Goal: Task Accomplishment & Management: Manage account settings

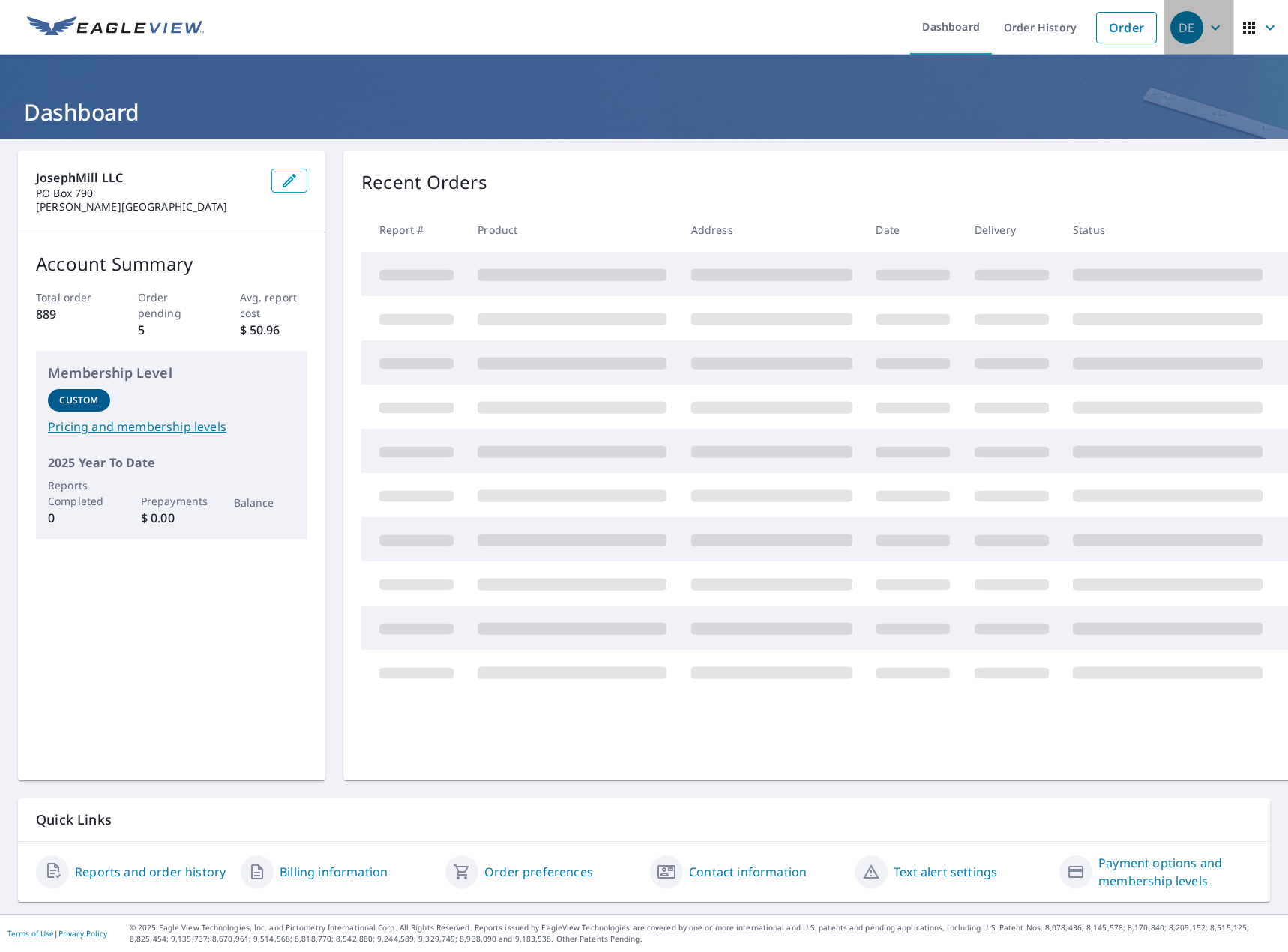
click at [1174, 36] on div "DE" at bounding box center [1186, 27] width 33 height 33
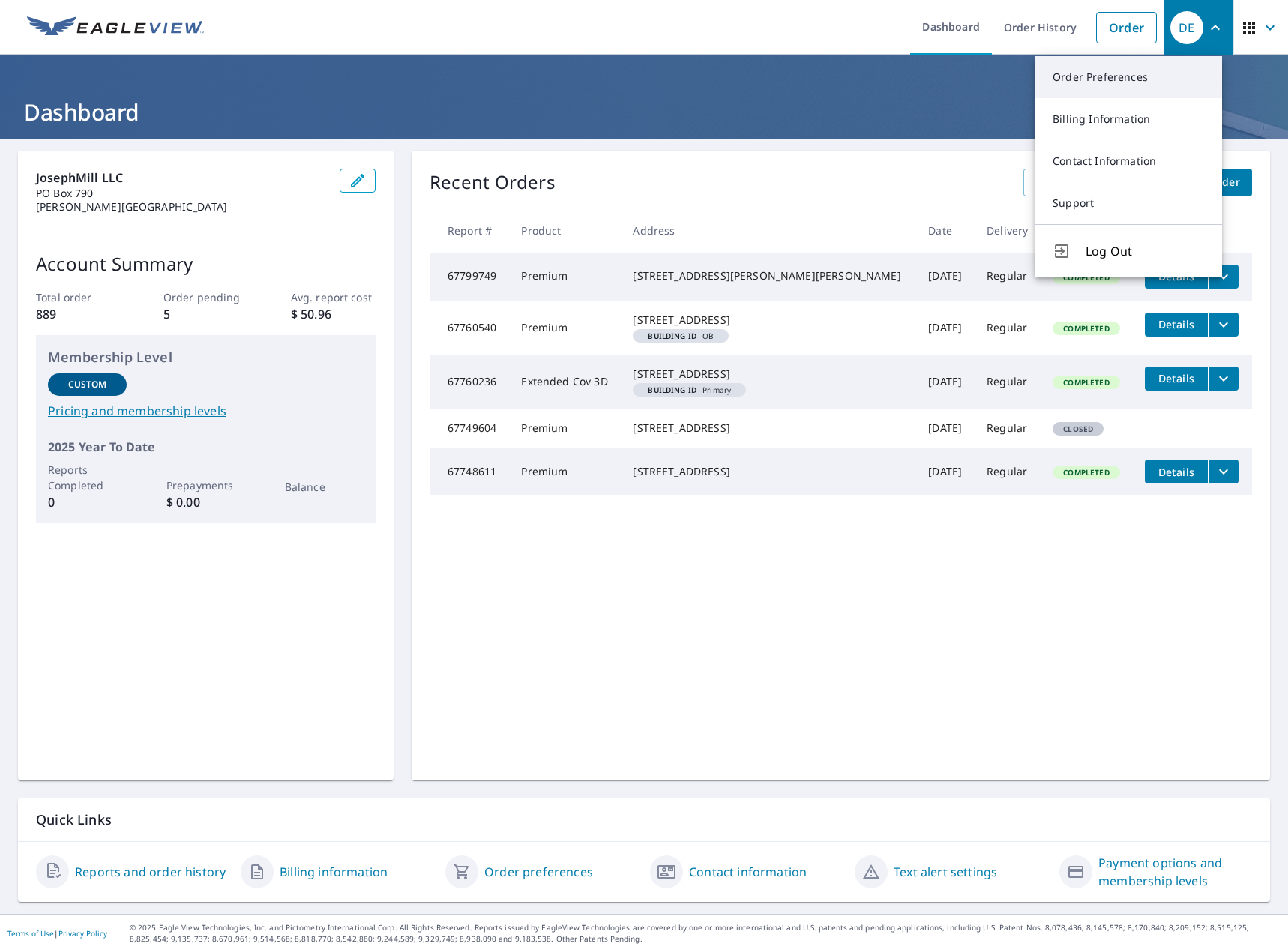
click at [1145, 66] on link "Order Preferences" at bounding box center [1128, 77] width 188 height 42
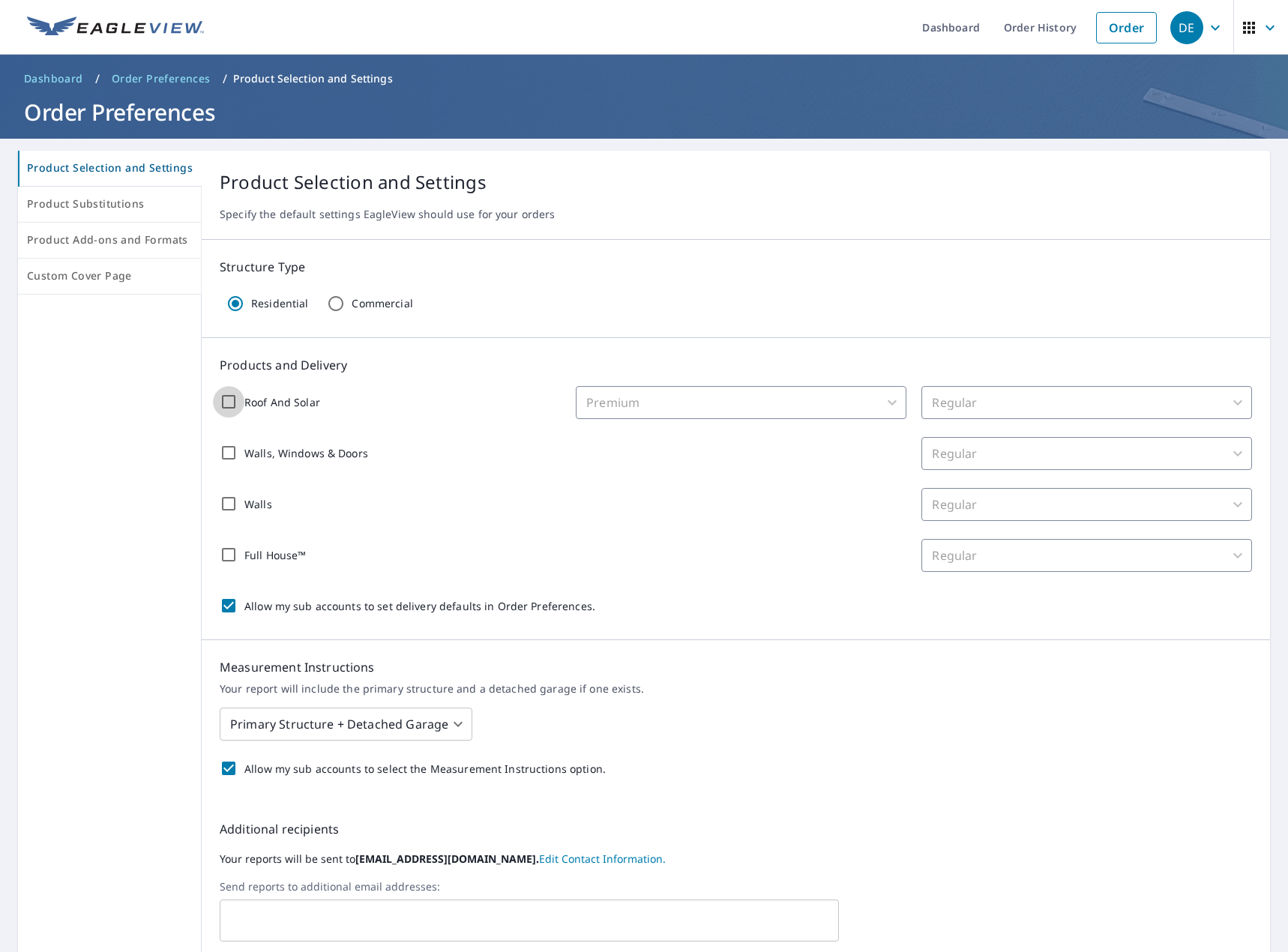
click at [224, 410] on input "Roof And Solar" at bounding box center [228, 401] width 32 height 32
click at [236, 397] on input "Roof And Solar" at bounding box center [228, 401] width 32 height 32
click at [239, 397] on input "Roof And Solar" at bounding box center [228, 401] width 32 height 32
checkbox input "true"
click at [1052, 397] on body "DE DE Dashboard Order History Order DE Dashboard / Order Preferences / Product …" at bounding box center [644, 476] width 1288 height 952
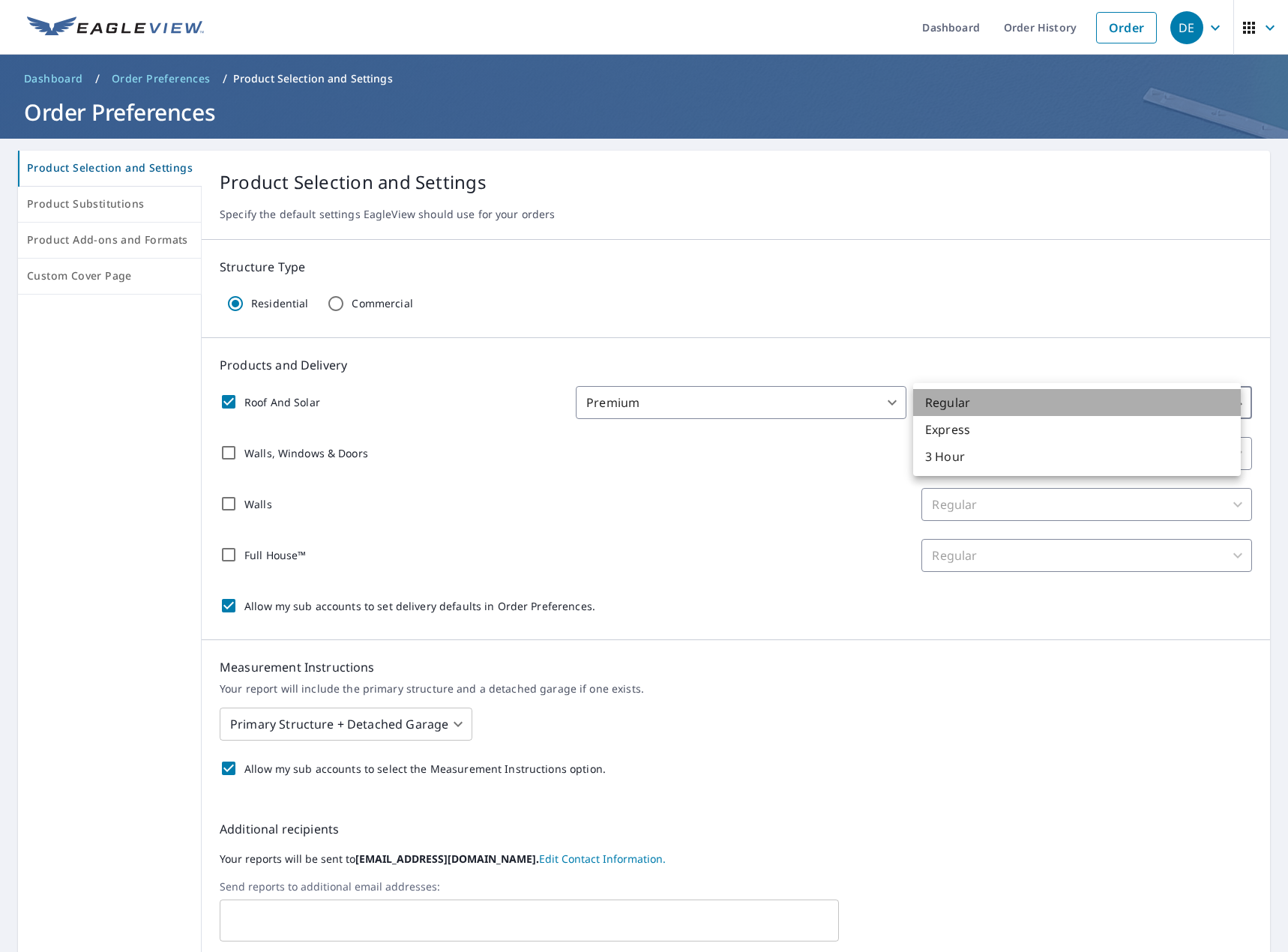
click at [1045, 395] on li "Regular" at bounding box center [1076, 402] width 327 height 27
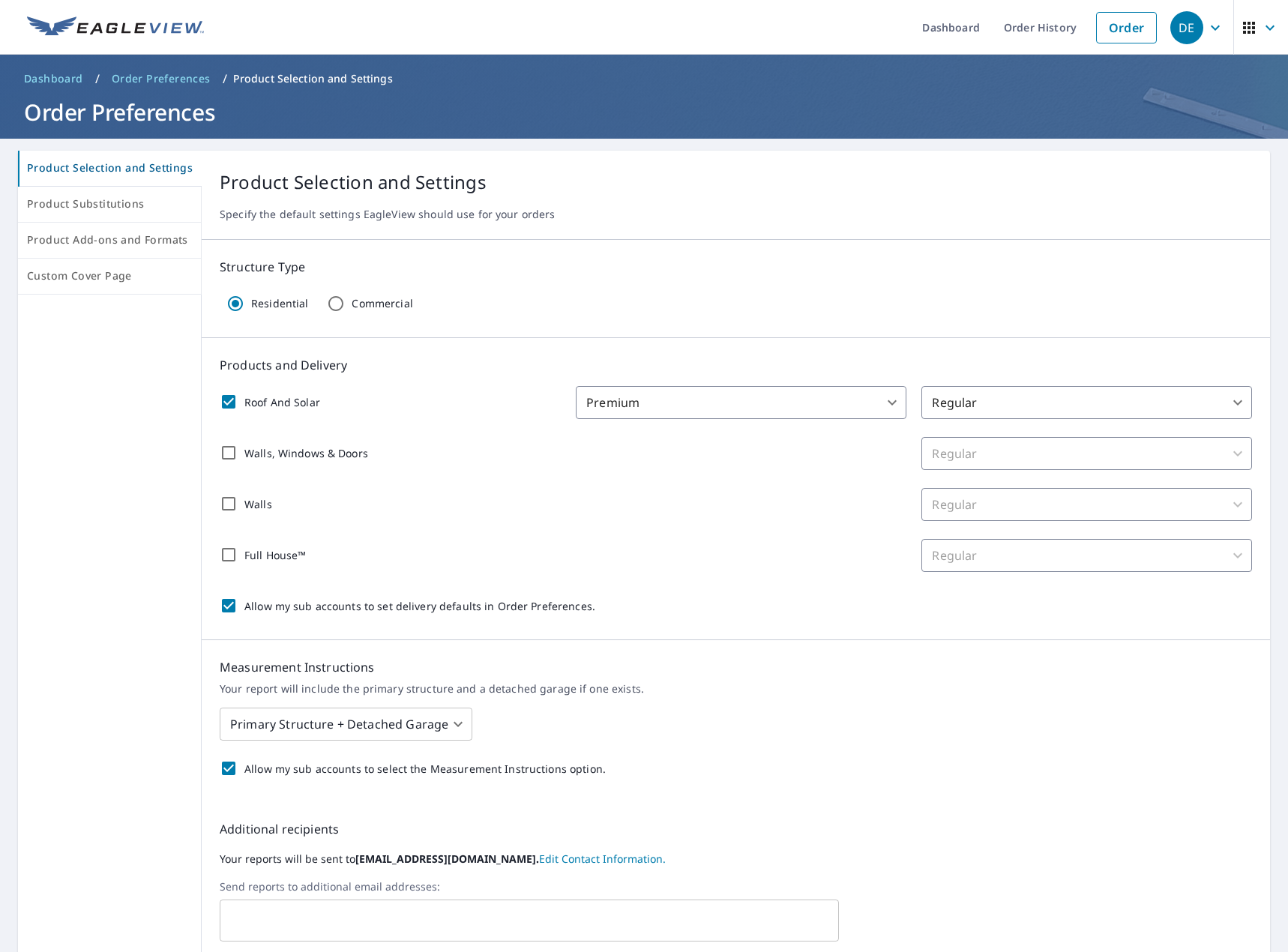
click at [746, 398] on body "DE DE Dashboard Order History Order DE Dashboard / Order Preferences / Product …" at bounding box center [644, 476] width 1288 height 952
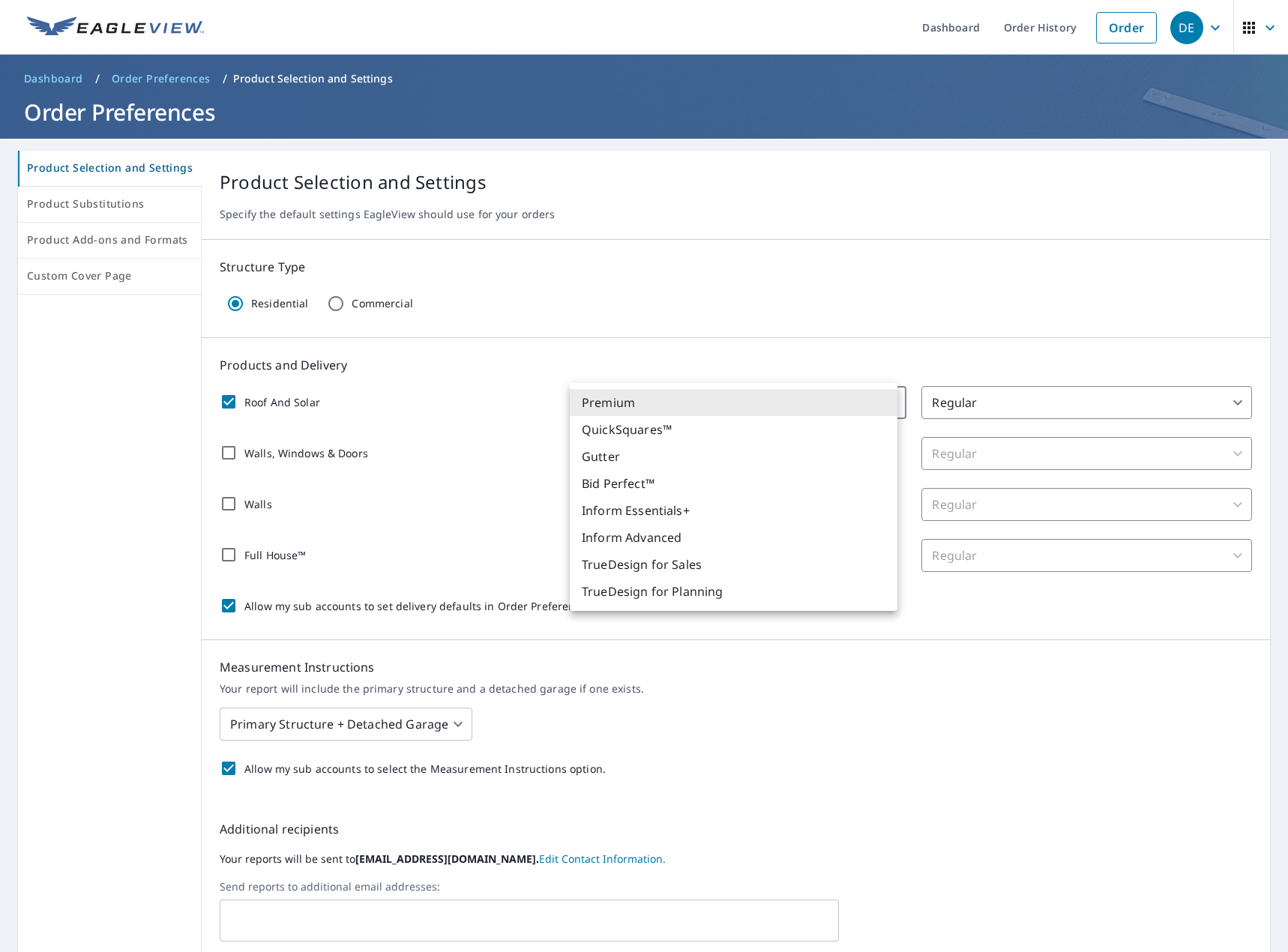
click at [466, 518] on div at bounding box center [644, 476] width 1288 height 952
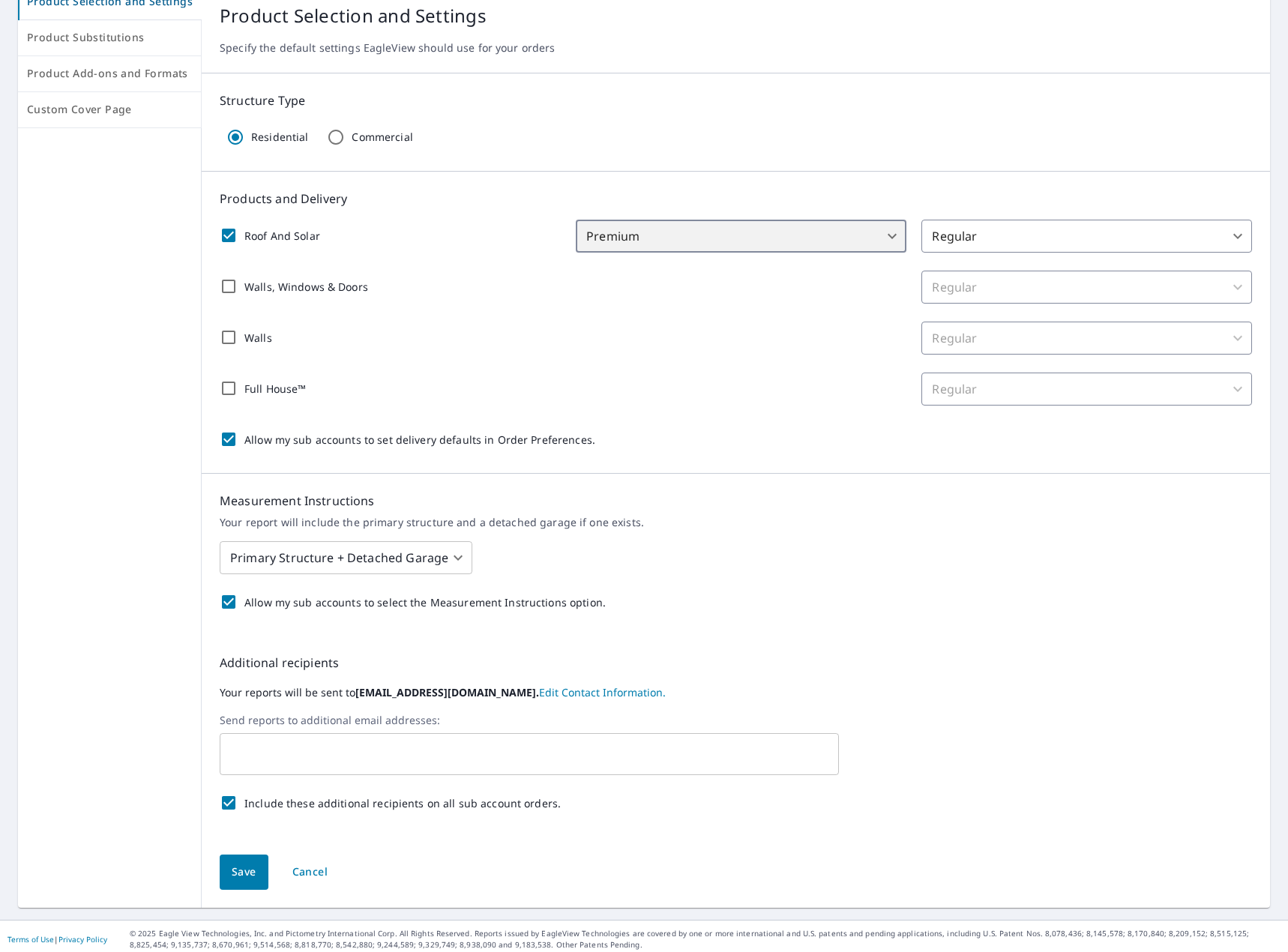
scroll to position [172, 0]
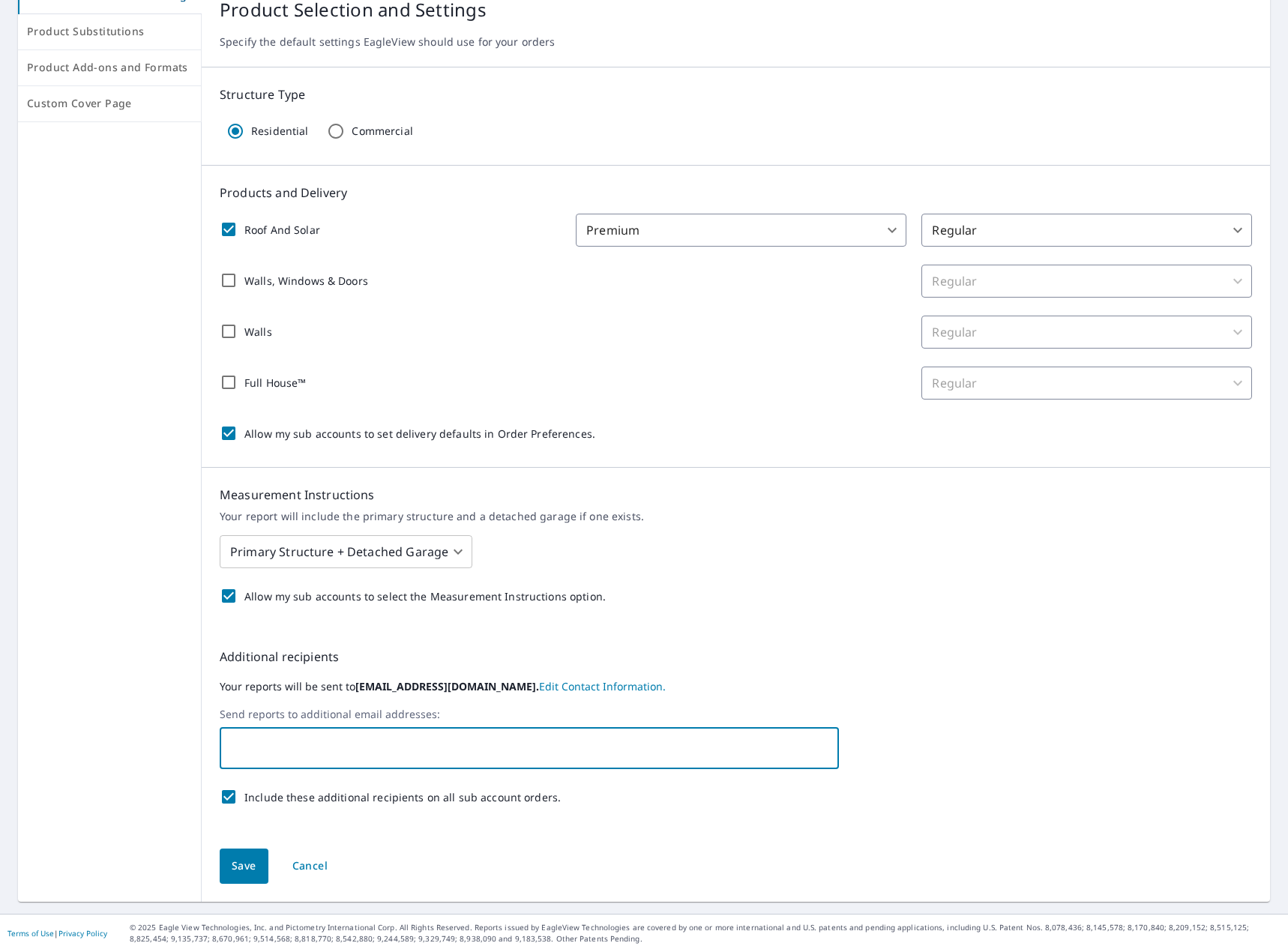
click at [325, 752] on input "text" at bounding box center [518, 747] width 583 height 28
type input "[EMAIL_ADDRESS][DOMAIN_NAME]"
click at [506, 694] on label "Your reports will be sent to [EMAIL_ADDRESS][DOMAIN_NAME]. Edit Contact Informa…" at bounding box center [735, 686] width 1032 height 18
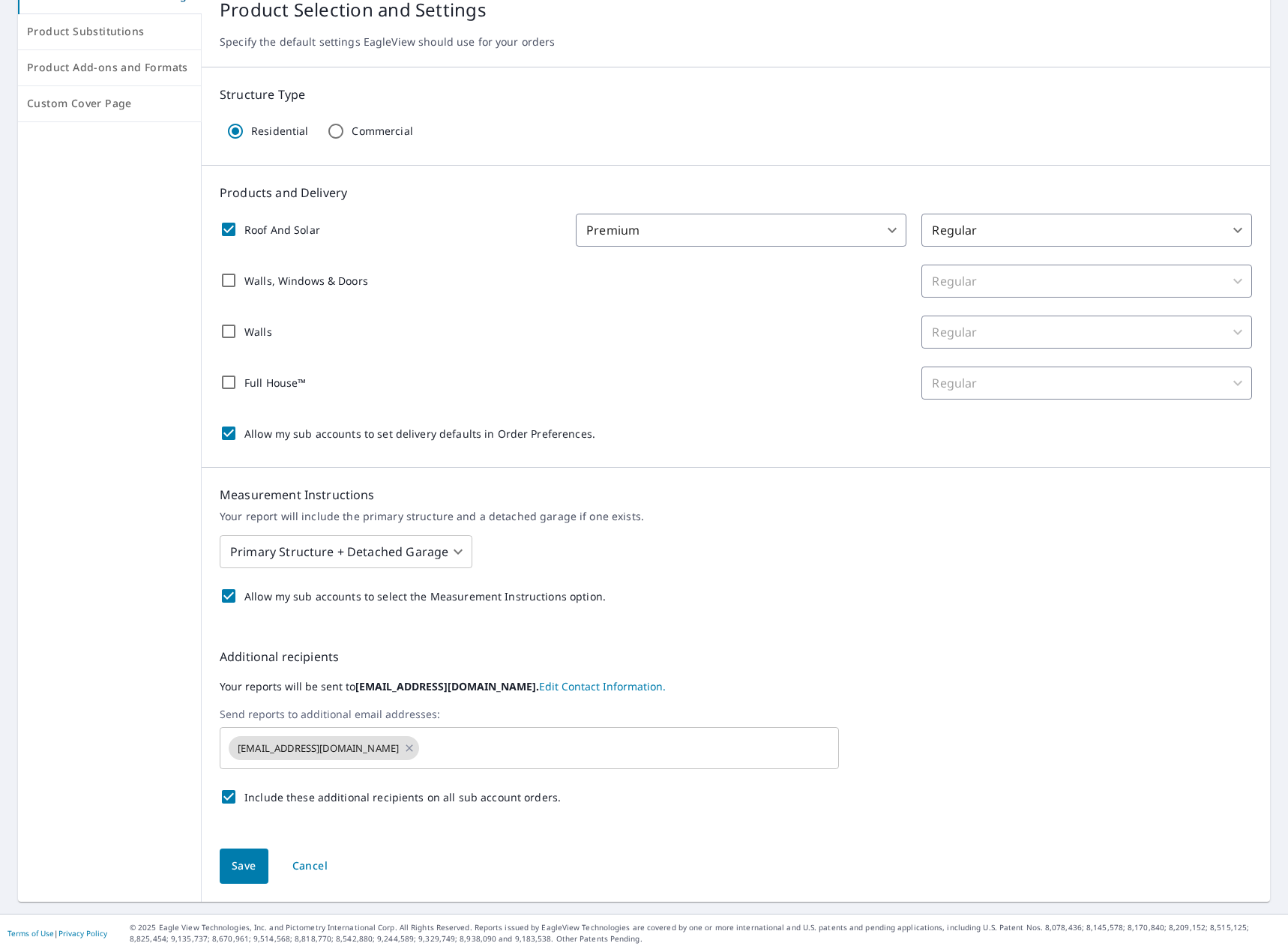
click at [516, 679] on label "Your reports will be sent to [EMAIL_ADDRESS][DOMAIN_NAME]. Edit Contact Informa…" at bounding box center [735, 686] width 1032 height 18
click at [539, 686] on link "Edit Contact Information." at bounding box center [602, 686] width 127 height 15
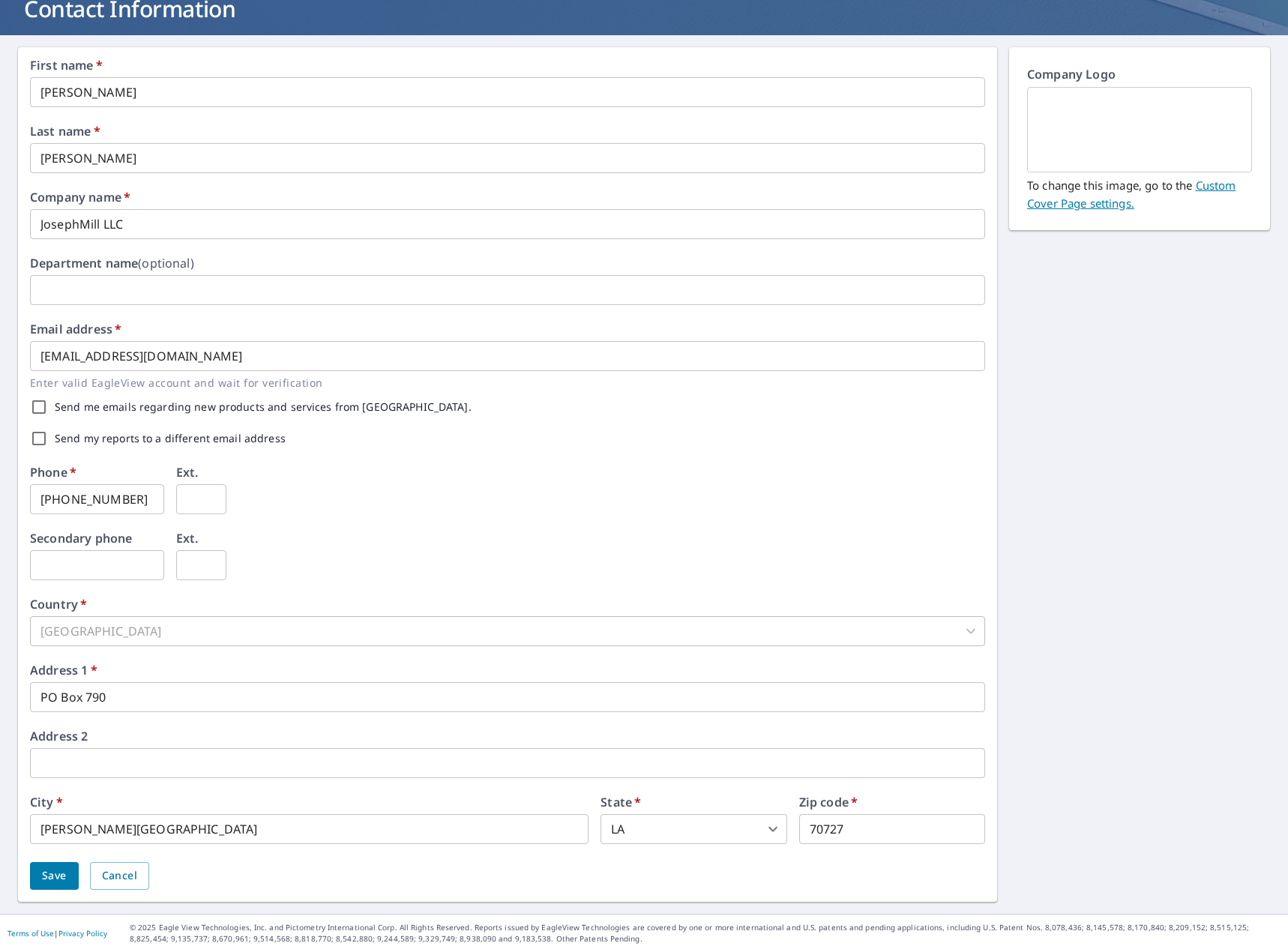
click at [71, 344] on input "[EMAIL_ADDRESS][DOMAIN_NAME]" at bounding box center [507, 356] width 955 height 30
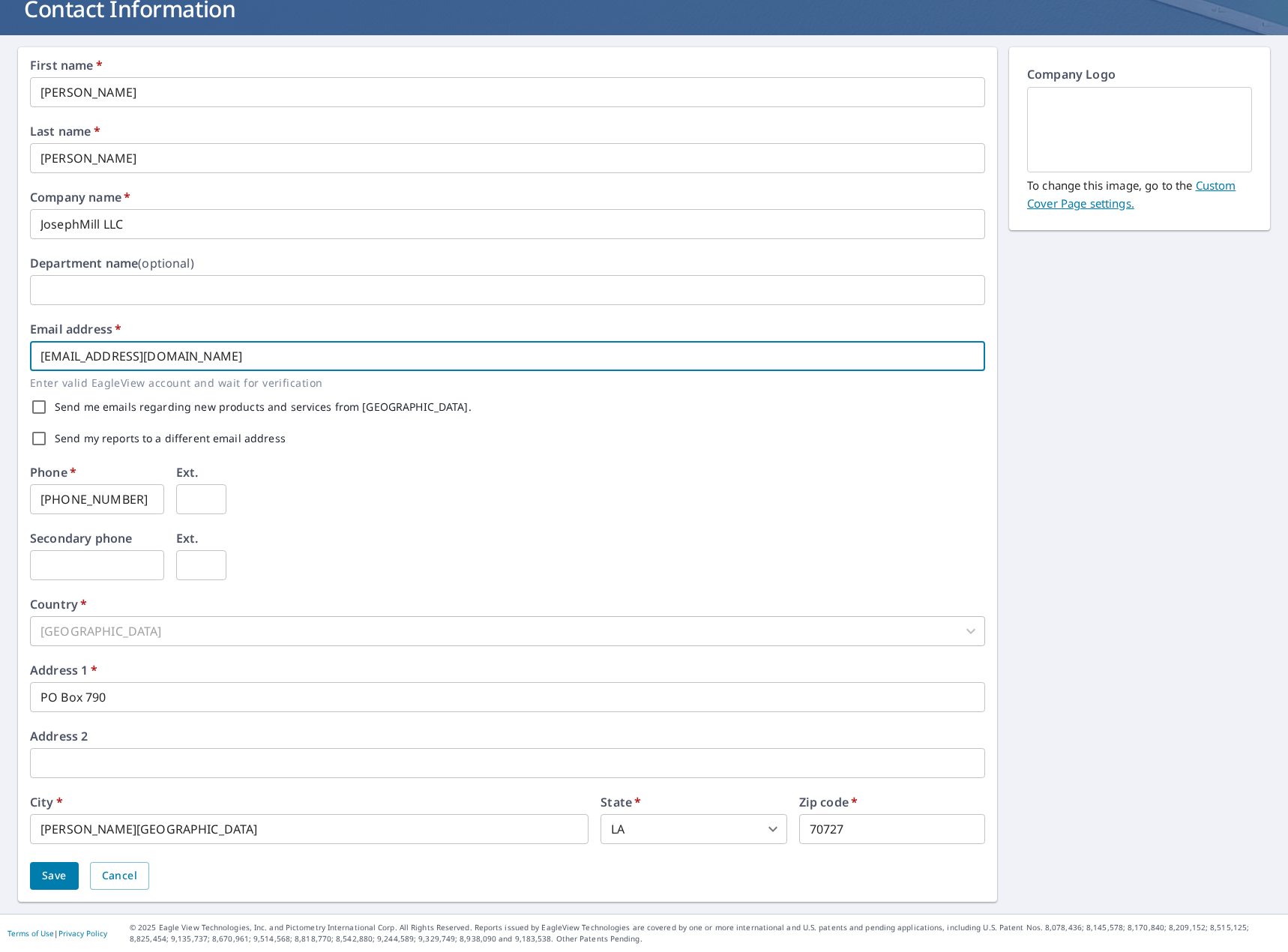
click at [71, 344] on input "[EMAIL_ADDRESS][DOMAIN_NAME]" at bounding box center [507, 356] width 955 height 30
type input "[EMAIL_ADDRESS][DOMAIN_NAME]"
click at [51, 874] on span "Save" at bounding box center [54, 876] width 25 height 19
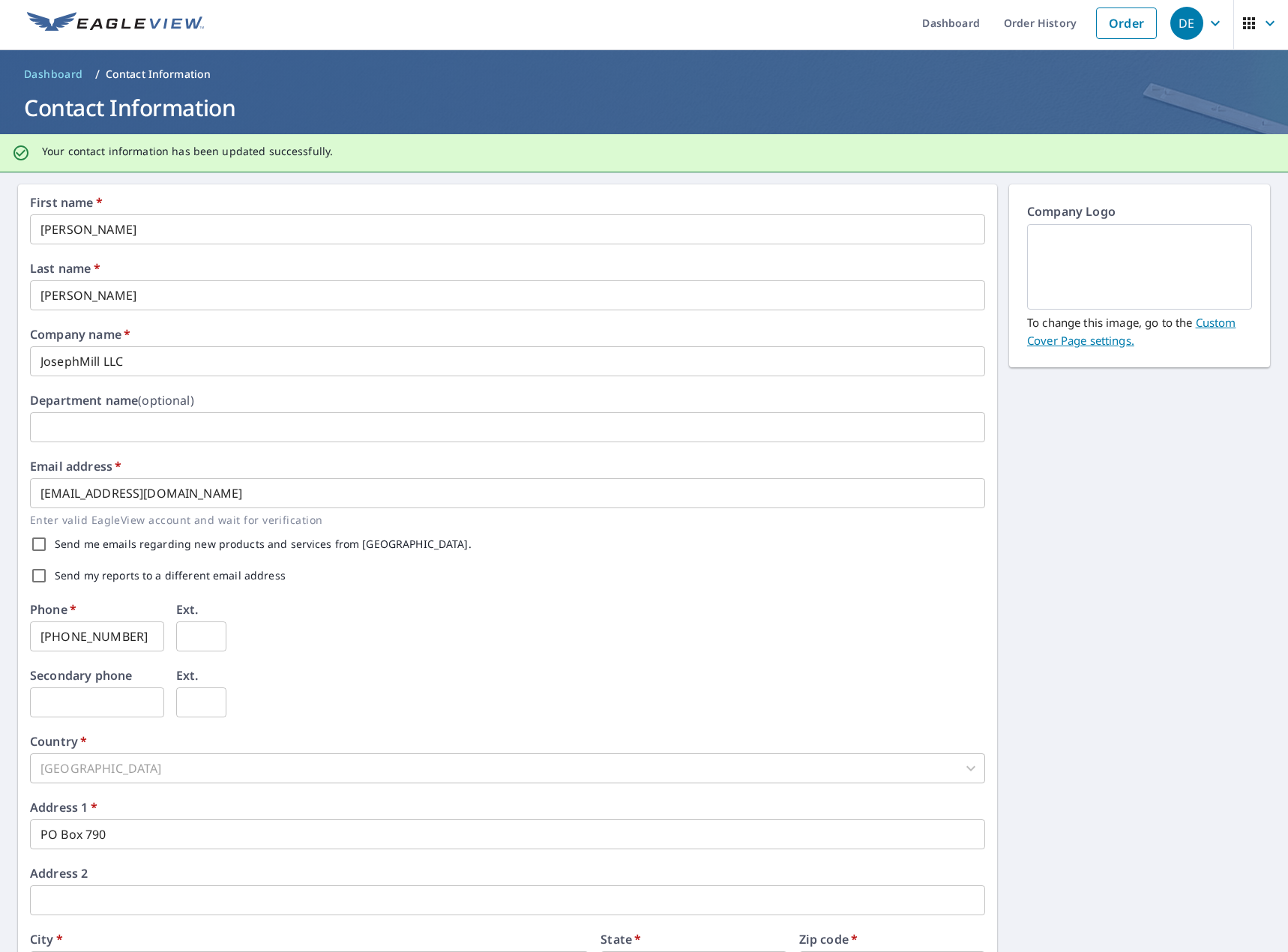
scroll to position [0, 0]
